Goal: Task Accomplishment & Management: Manage account settings

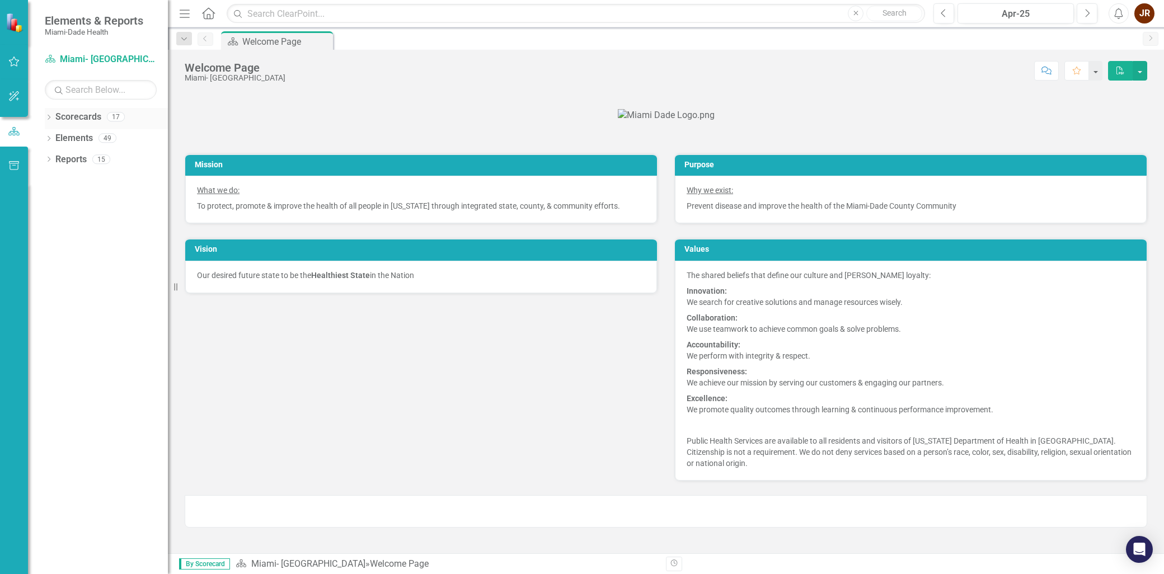
click at [50, 120] on icon "Dropdown" at bounding box center [49, 118] width 8 height 6
click at [88, 136] on link "Miami- [GEOGRAPHIC_DATA]" at bounding box center [115, 138] width 106 height 13
click at [56, 135] on icon "Dropdown" at bounding box center [54, 137] width 8 height 7
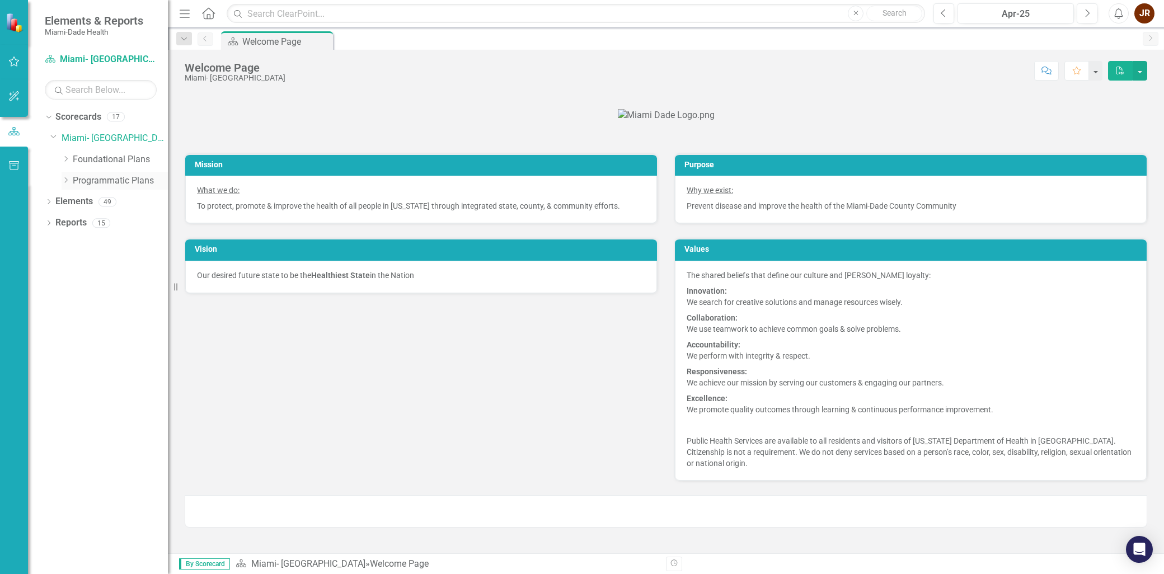
click at [66, 178] on icon "Dropdown" at bounding box center [66, 180] width 8 height 7
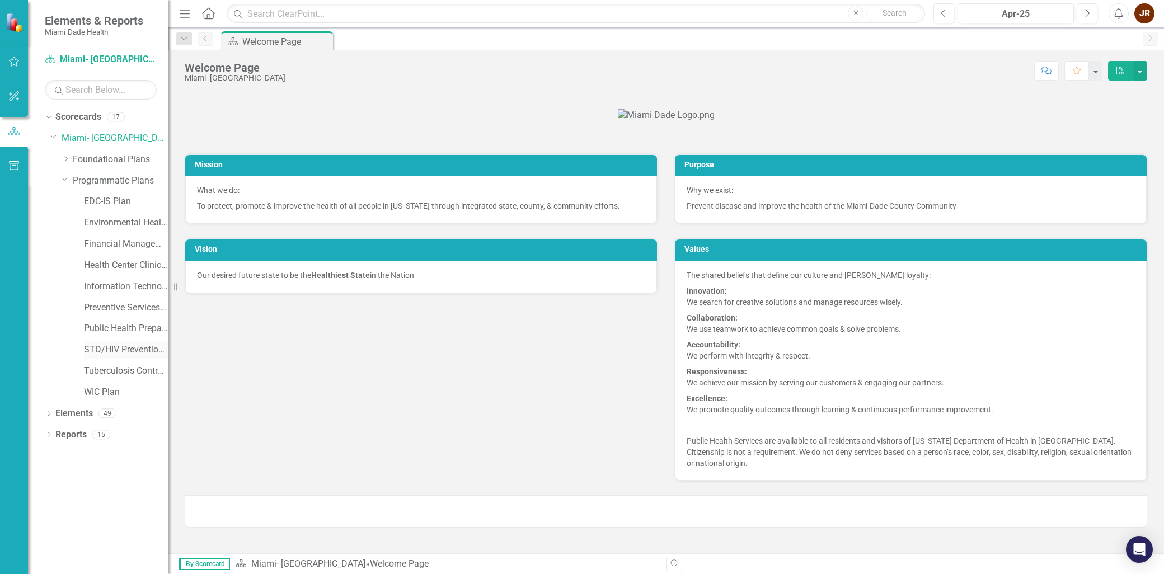
click at [132, 354] on link "STD/HIV Prevention and Control Plan" at bounding box center [126, 350] width 84 height 13
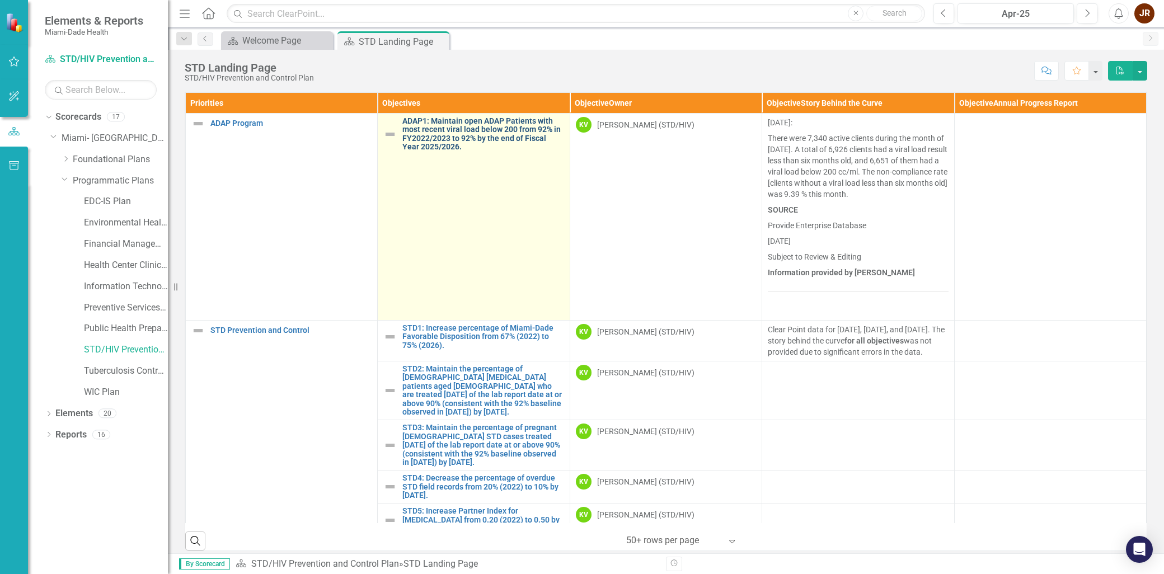
click at [522, 133] on link "ADAP1: Maintain open ADAP Patients with most recent viral load below 200 from 9…" at bounding box center [482, 134] width 161 height 35
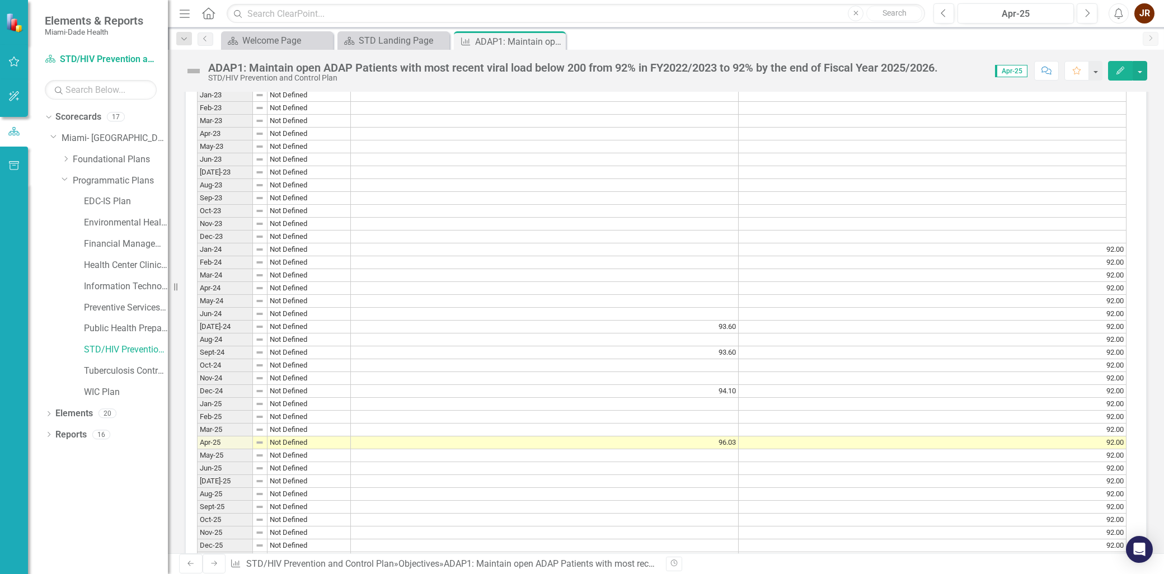
scroll to position [3, 0]
drag, startPoint x: 703, startPoint y: 395, endPoint x: 665, endPoint y: 398, distance: 38.8
click at [703, 395] on td "94.10" at bounding box center [545, 392] width 388 height 13
click at [729, 409] on td at bounding box center [545, 404] width 388 height 13
drag, startPoint x: 693, startPoint y: 392, endPoint x: 701, endPoint y: 393, distance: 8.4
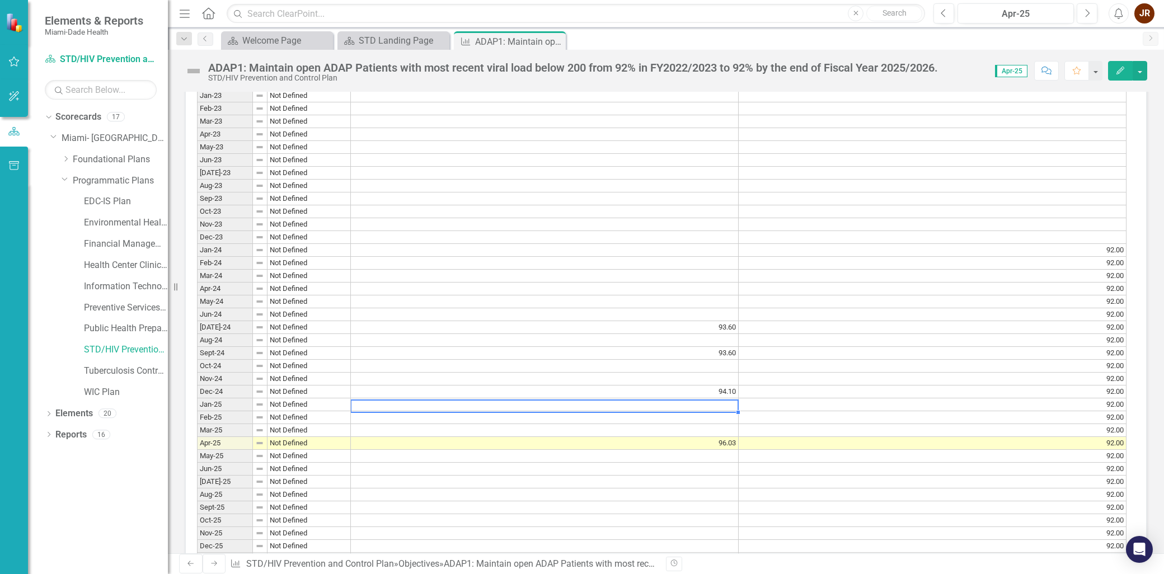
click at [694, 392] on td "94.10" at bounding box center [545, 392] width 388 height 13
click at [698, 378] on td at bounding box center [545, 379] width 388 height 13
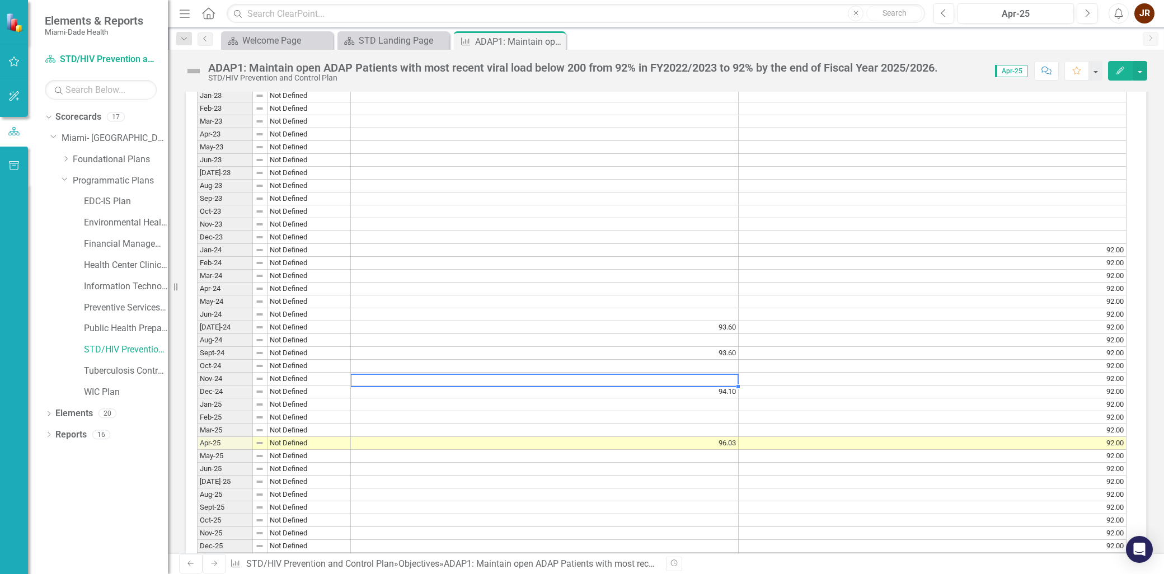
click at [325, 359] on td "Not Defined" at bounding box center [309, 353] width 83 height 13
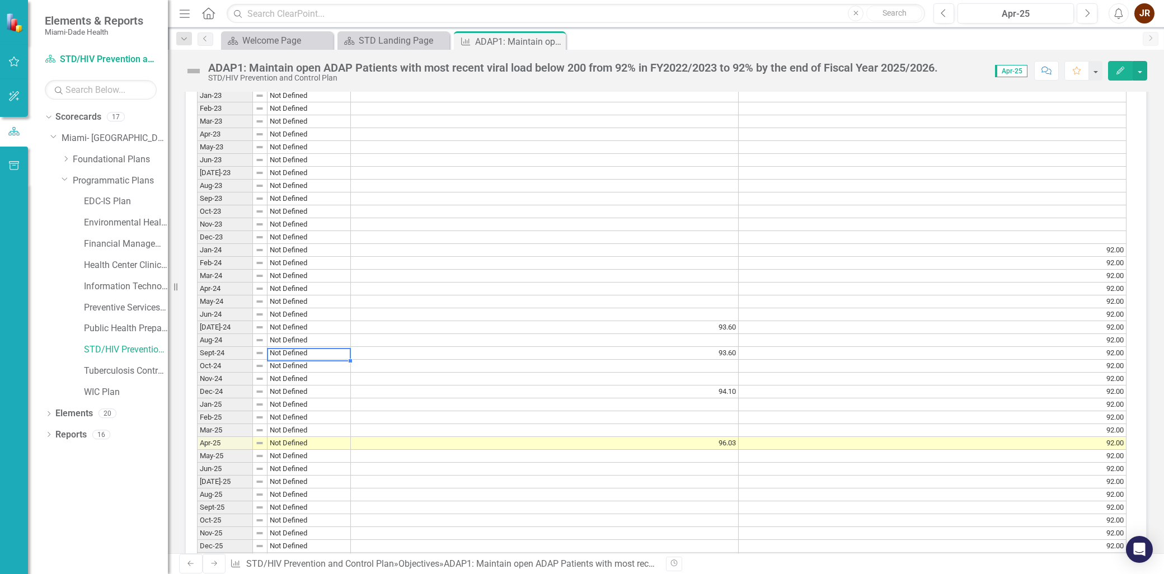
click at [377, 356] on td "93.60" at bounding box center [545, 353] width 388 height 13
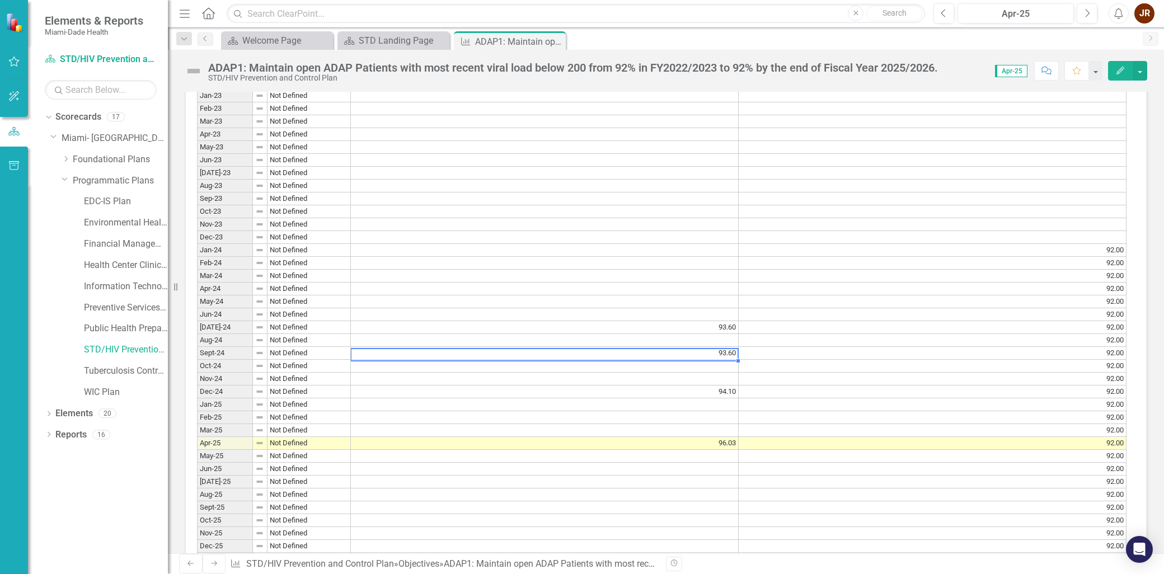
click at [669, 326] on td "93.60" at bounding box center [545, 327] width 388 height 13
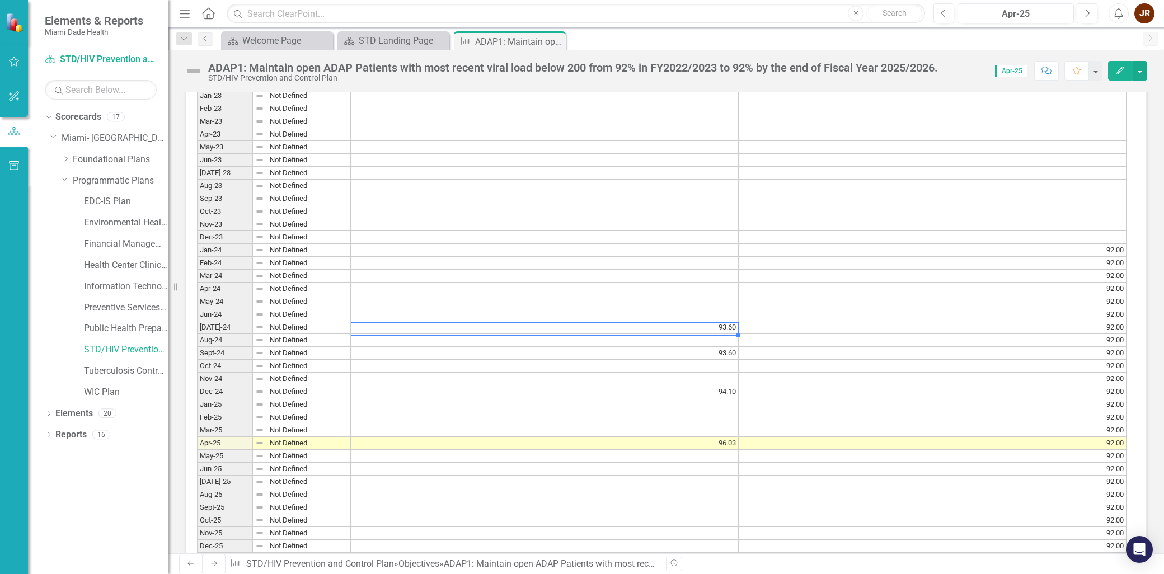
click at [205, 334] on td "[DATE]-24" at bounding box center [225, 327] width 56 height 13
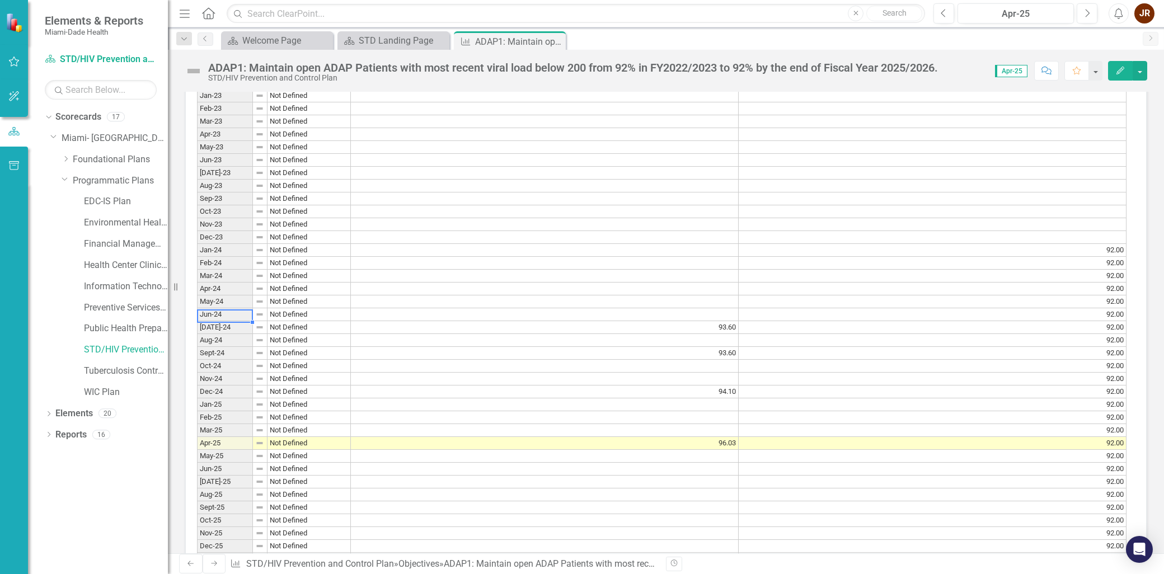
click at [242, 321] on td "Jun-24" at bounding box center [225, 314] width 56 height 13
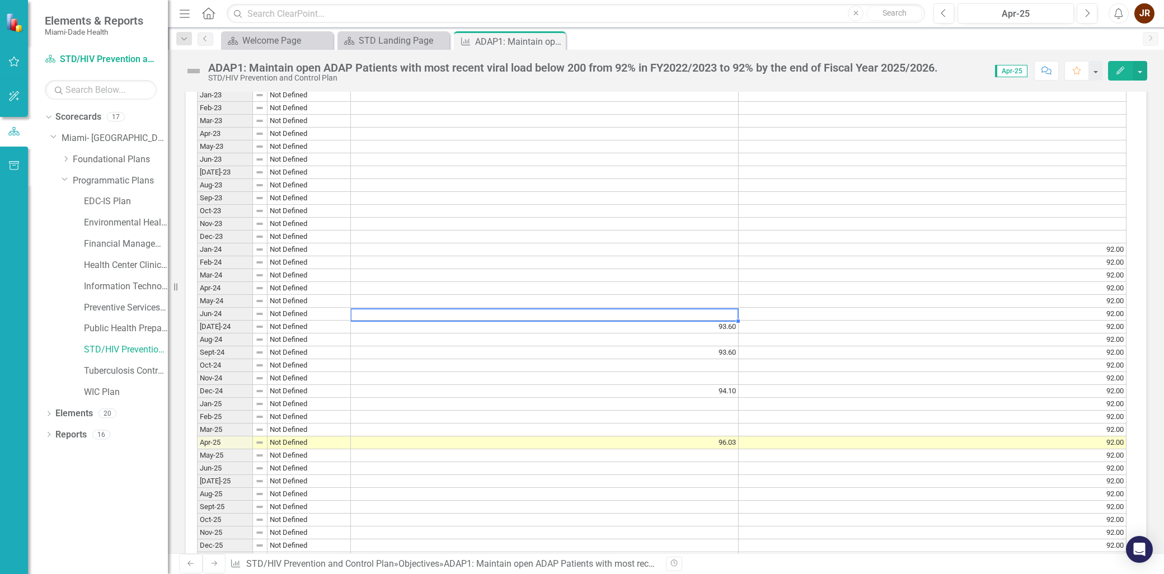
click at [725, 321] on td at bounding box center [545, 314] width 388 height 13
click at [838, 65] on button "Edit" at bounding box center [1120, 71] width 25 height 20
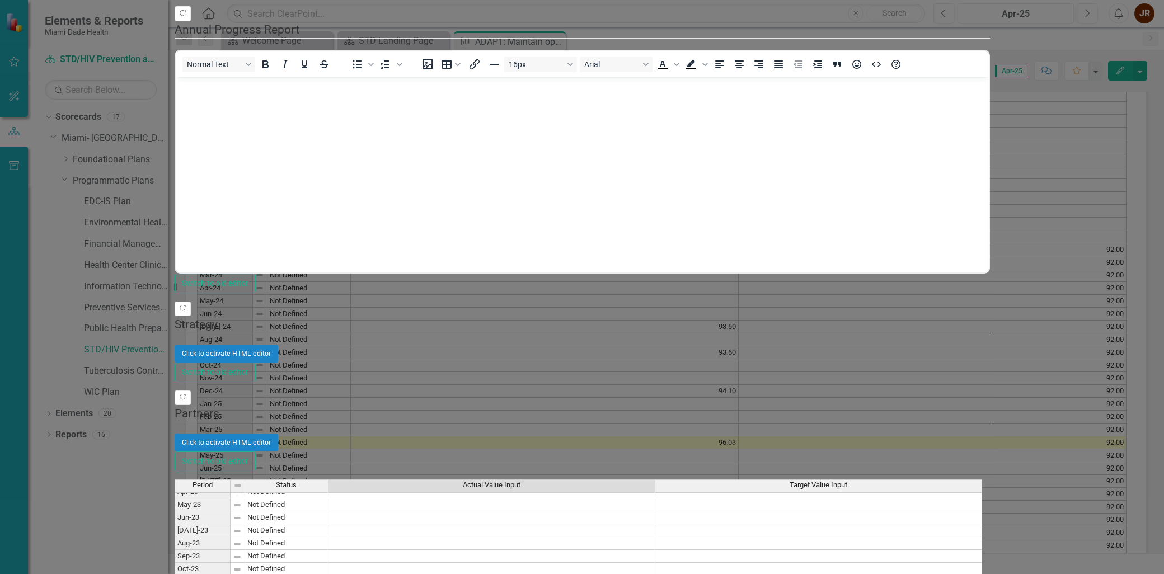
click at [655, 413] on td at bounding box center [492, 538] width 327 height 13
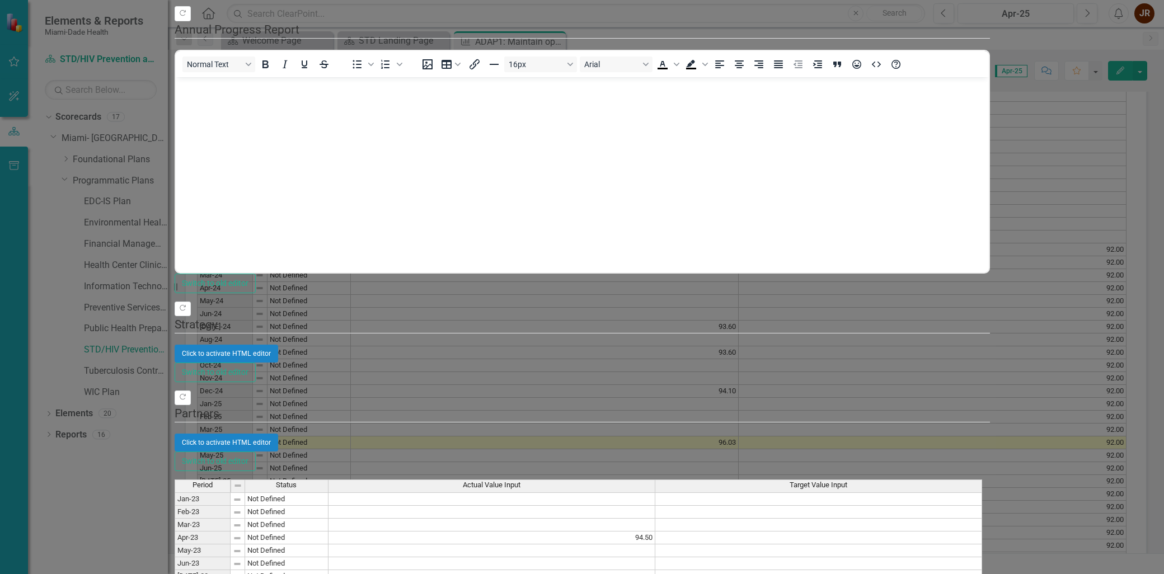
click at [655, 413] on td at bounding box center [492, 551] width 327 height 13
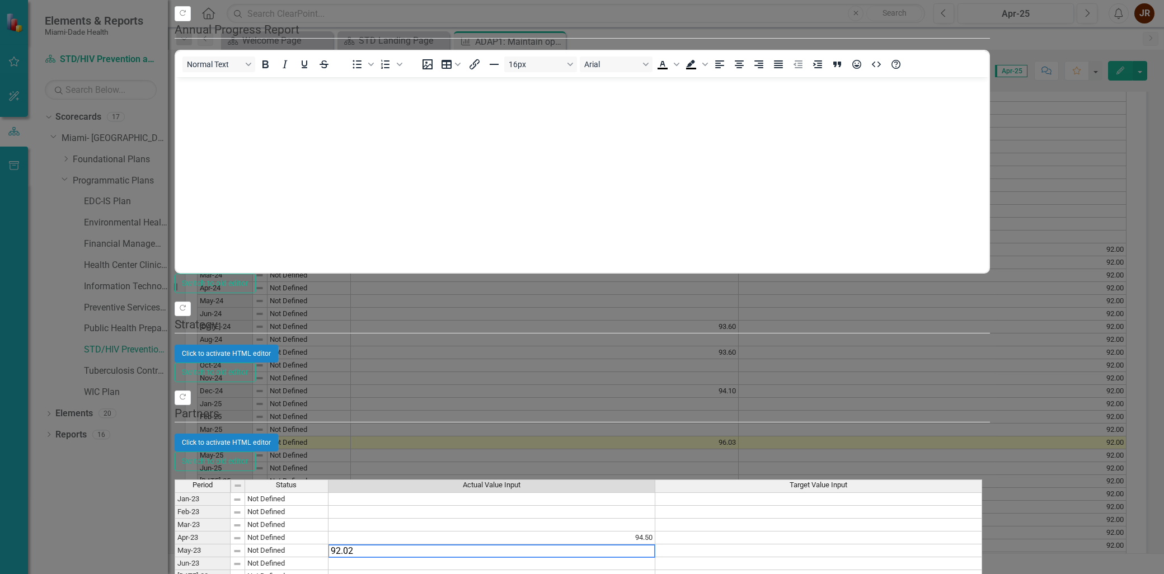
click at [655, 413] on td at bounding box center [492, 563] width 327 height 13
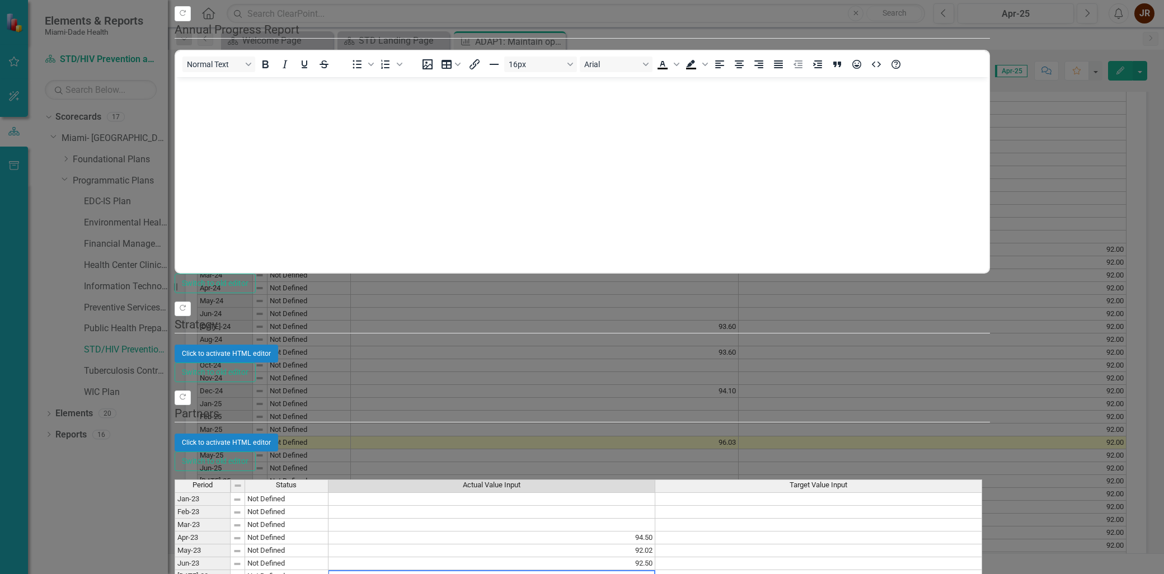
click at [655, 413] on td at bounding box center [492, 576] width 327 height 13
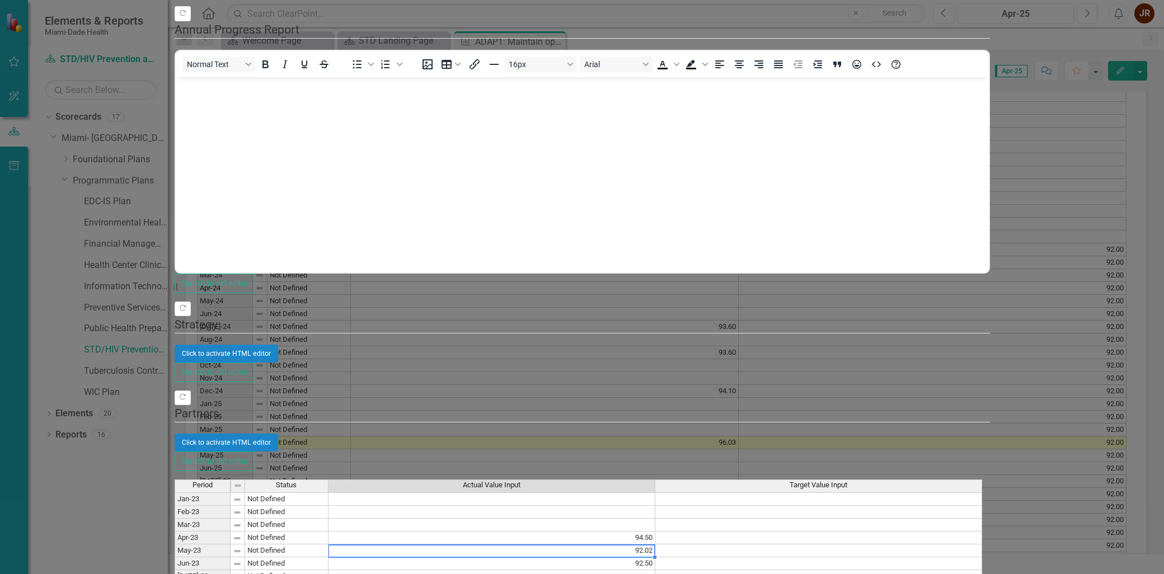
click at [655, 413] on td "92.02" at bounding box center [492, 551] width 327 height 13
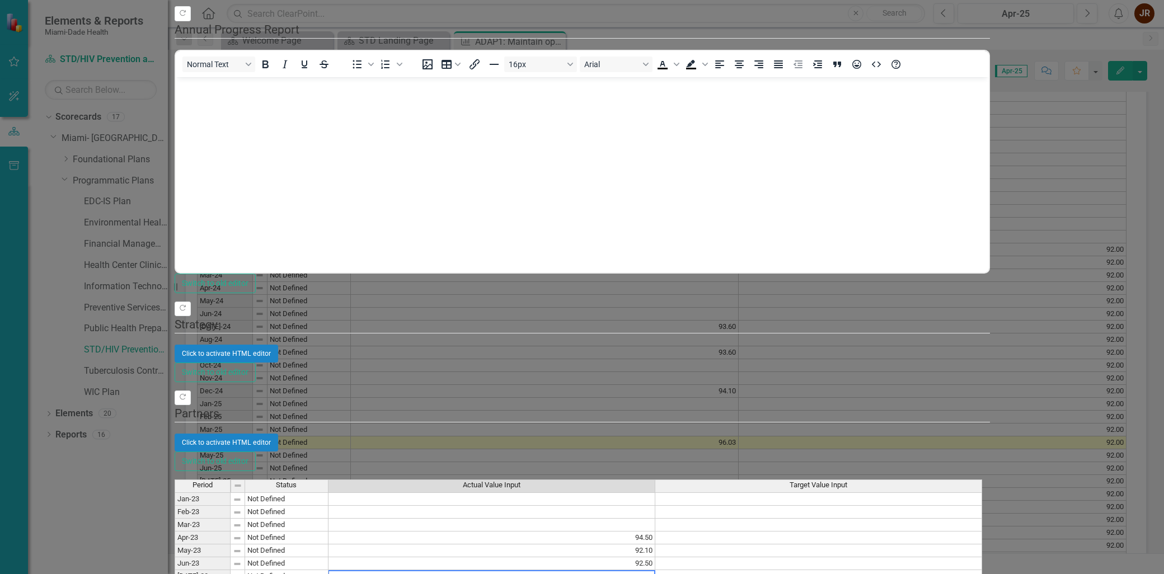
click at [655, 413] on td at bounding box center [492, 576] width 327 height 13
drag, startPoint x: 786, startPoint y: 137, endPoint x: 835, endPoint y: 140, distance: 48.8
click at [655, 413] on td at bounding box center [492, 576] width 327 height 13
type textarea "93.80"
click at [655, 413] on td "92.50" at bounding box center [492, 563] width 327 height 13
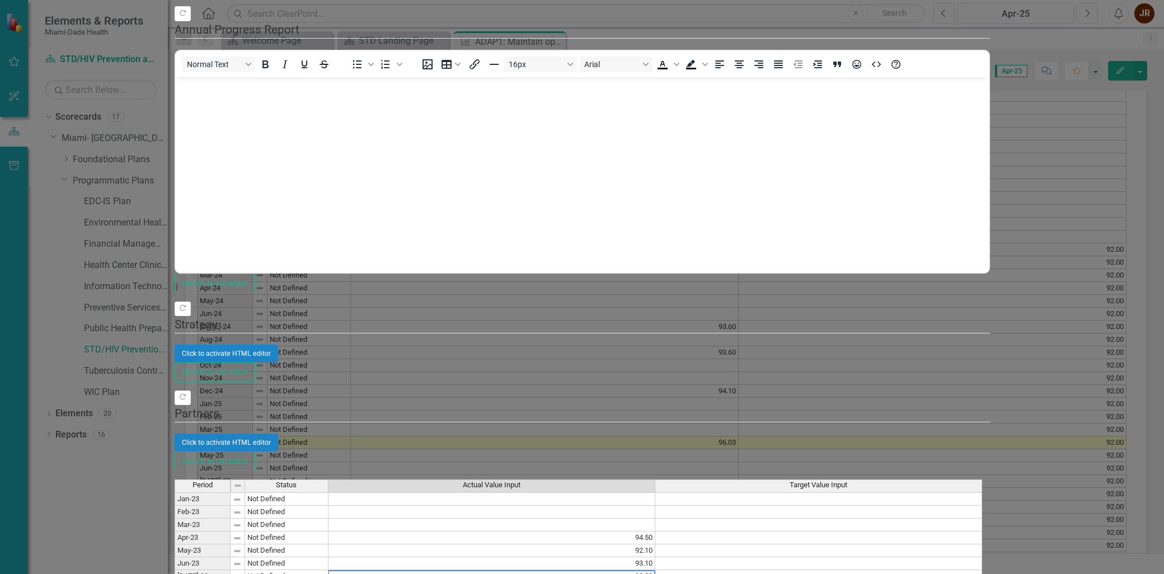
type textarea "92.90"
drag, startPoint x: 806, startPoint y: 157, endPoint x: 815, endPoint y: 176, distance: 21.3
type textarea "94.60"
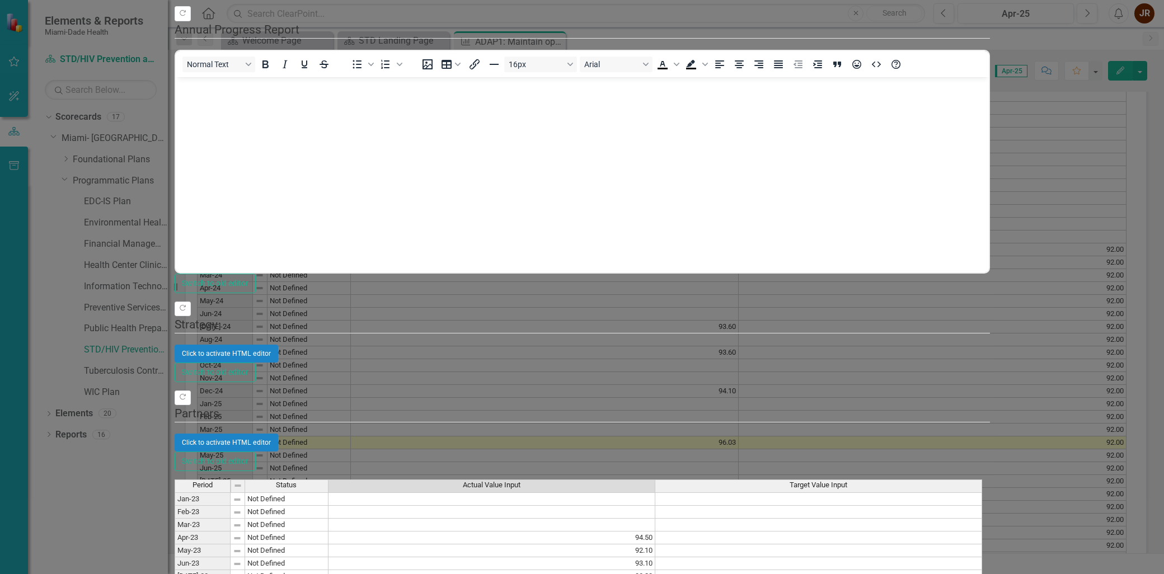
drag, startPoint x: 803, startPoint y: 172, endPoint x: 827, endPoint y: 172, distance: 23.5
type textarea "94.10"
type textarea "94.50"
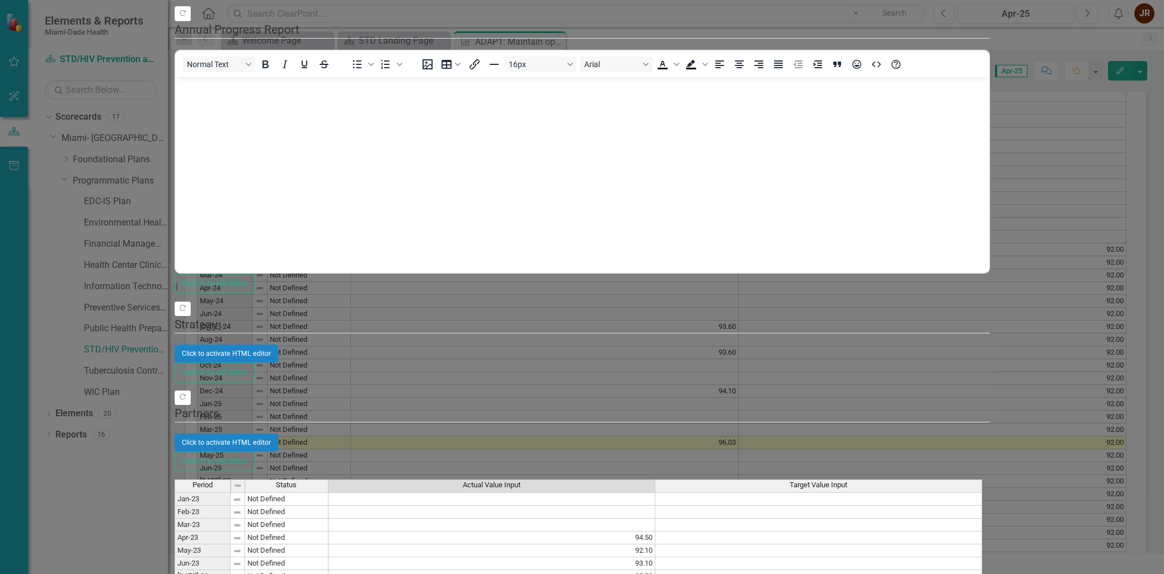
drag, startPoint x: 368, startPoint y: 448, endPoint x: 384, endPoint y: 448, distance: 16.2
type textarea "92.70"
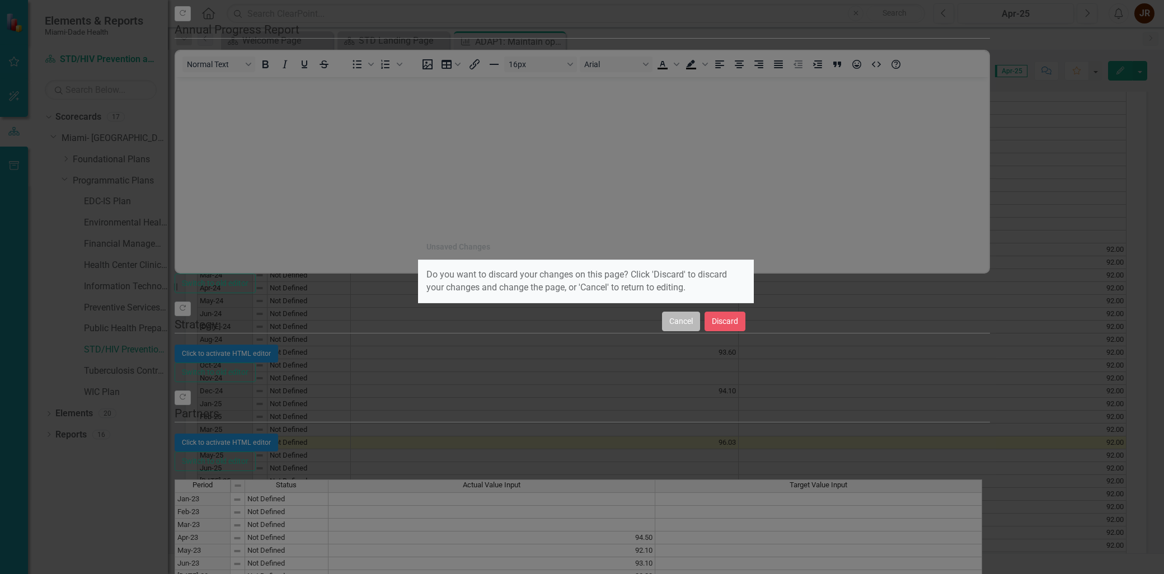
click at [679, 322] on button "Cancel" at bounding box center [681, 322] width 38 height 20
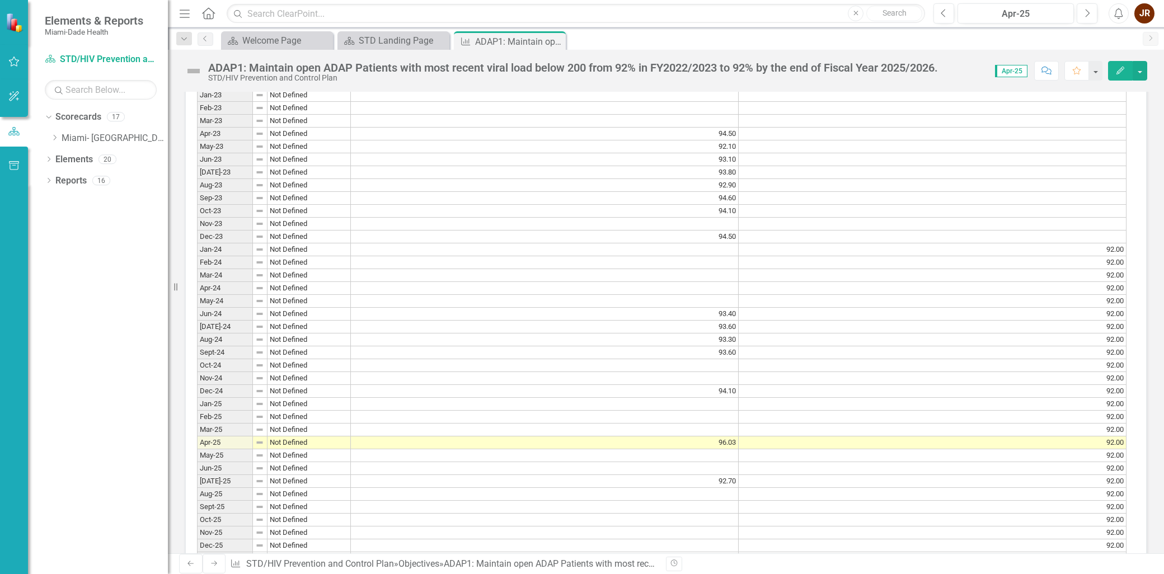
scroll to position [3, 0]
click at [82, 357] on div "Dropdown Scorecards 17 Dropdown [GEOGRAPHIC_DATA]- Dade County Dropdown Foundat…" at bounding box center [98, 341] width 140 height 466
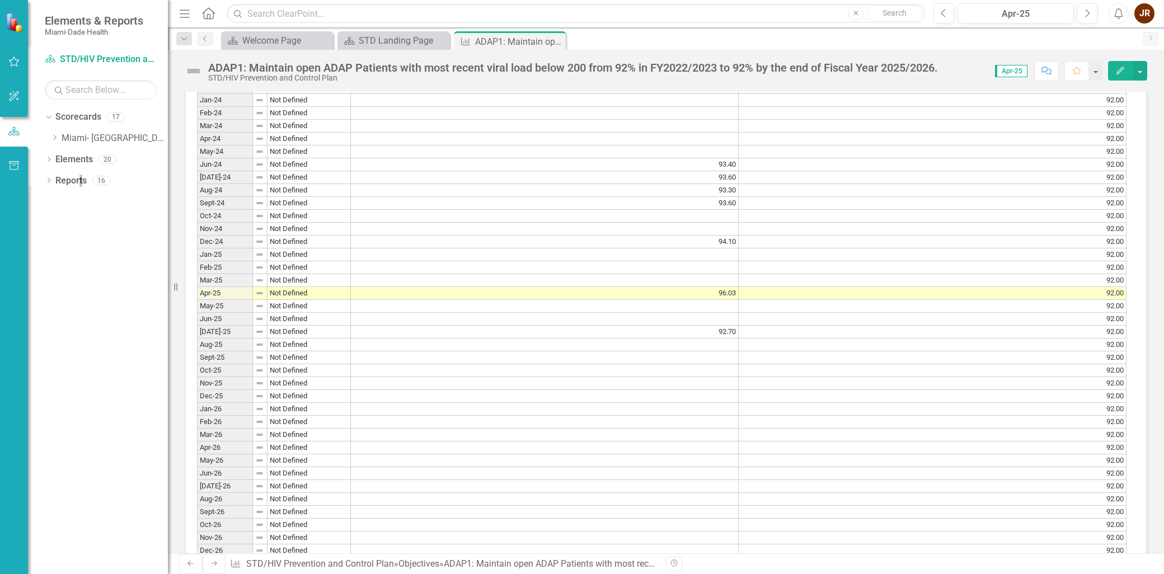
scroll to position [994, 0]
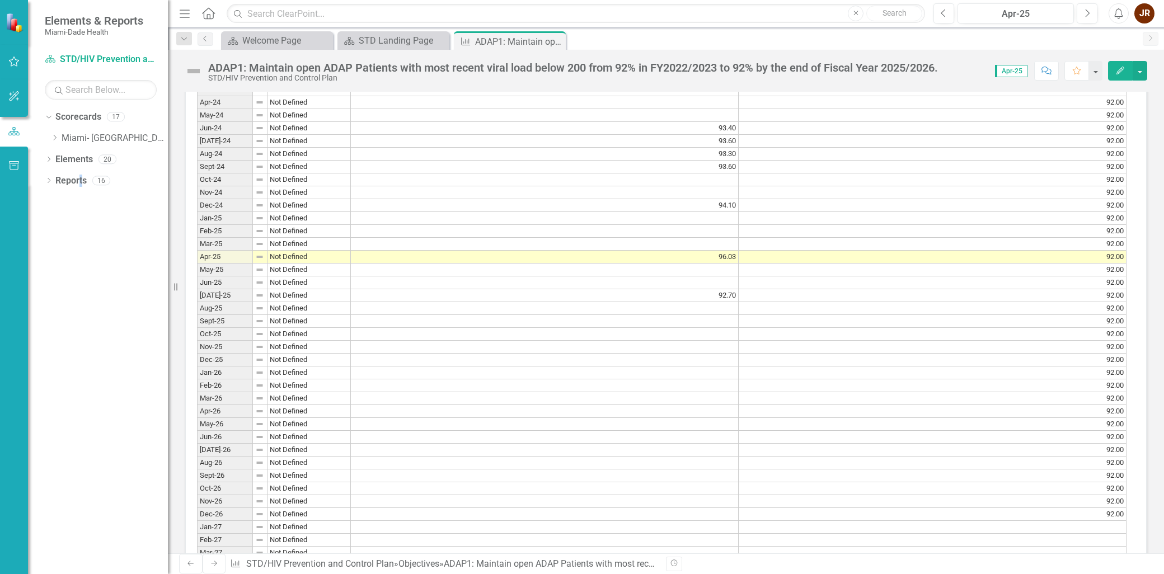
drag, startPoint x: 235, startPoint y: 322, endPoint x: 236, endPoint y: 328, distance: 6.3
click at [197, 322] on div "Period Status Jan-23 Not Defined Feb-23 Not Defined Mar-23 Not Defined Apr-23 N…" at bounding box center [197, 282] width 0 height 786
click at [231, 315] on td "Aug-25" at bounding box center [225, 308] width 56 height 13
click at [695, 325] on td at bounding box center [545, 321] width 388 height 13
